Goal: Task Accomplishment & Management: Use online tool/utility

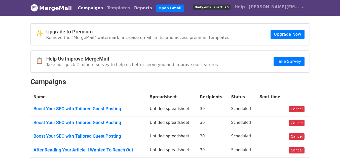
click at [132, 10] on link "Reports" at bounding box center [143, 8] width 22 height 10
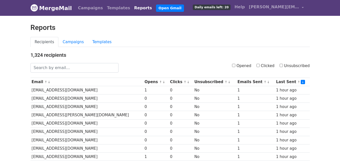
click at [260, 65] on input "Clicked" at bounding box center [257, 65] width 3 height 3
checkbox input "true"
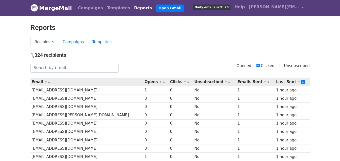
scroll to position [126, 0]
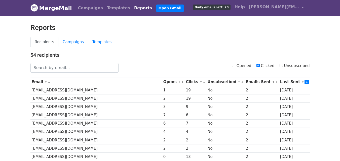
scroll to position [249, 0]
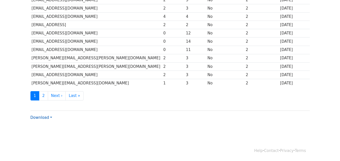
click at [35, 115] on link "Download" at bounding box center [41, 117] width 22 height 5
click at [36, 127] on link "CSV" at bounding box center [51, 127] width 40 height 8
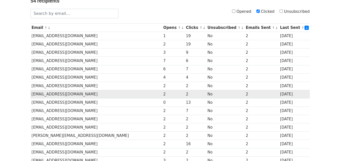
scroll to position [0, 0]
